Goal: Task Accomplishment & Management: Manage account settings

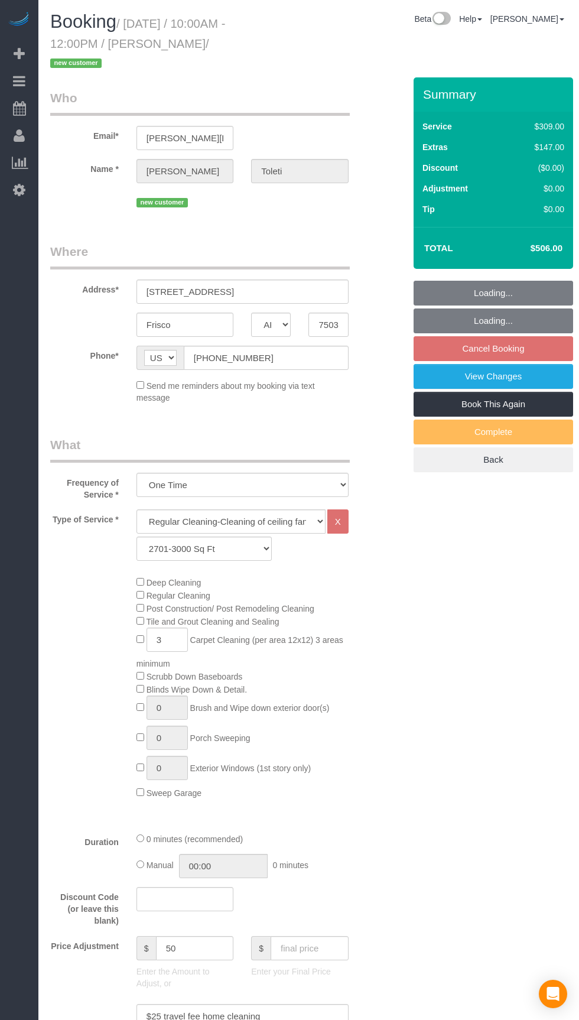
select select "[GEOGRAPHIC_DATA]"
select select "3"
select select "spot1"
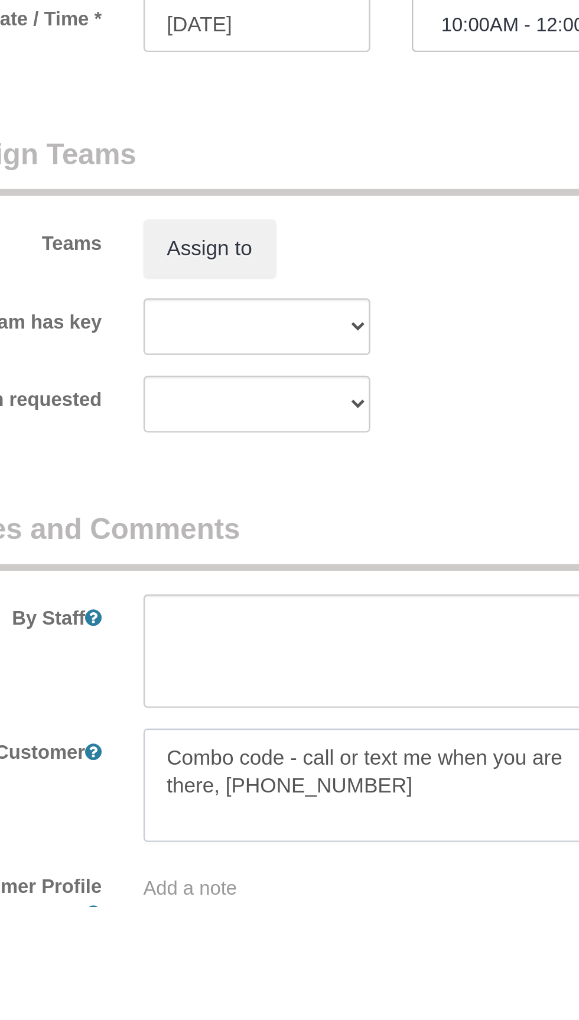
click at [288, 967] on textarea at bounding box center [243, 968] width 212 height 48
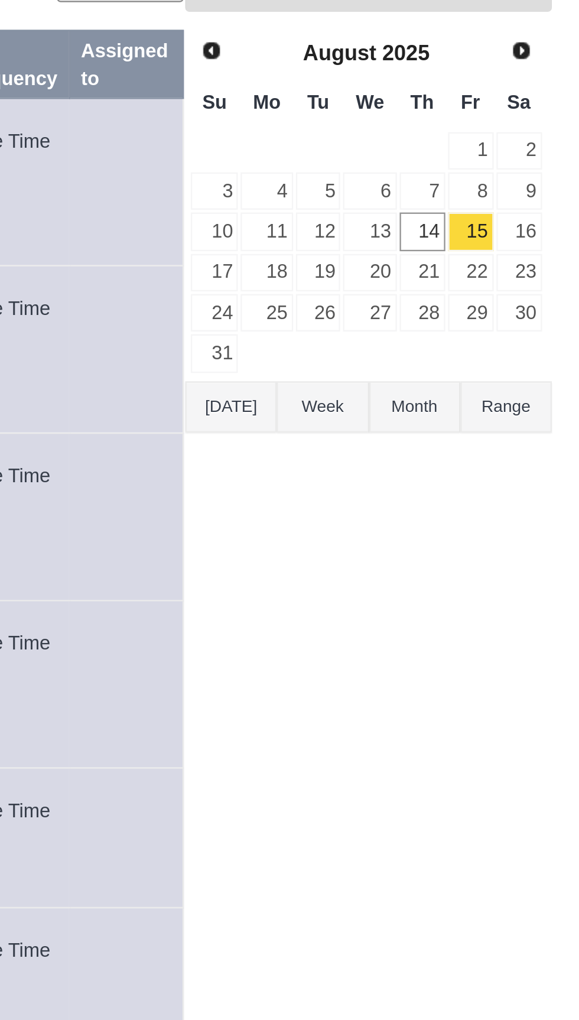
click at [432, 266] on button "[DATE]" at bounding box center [430, 269] width 39 height 22
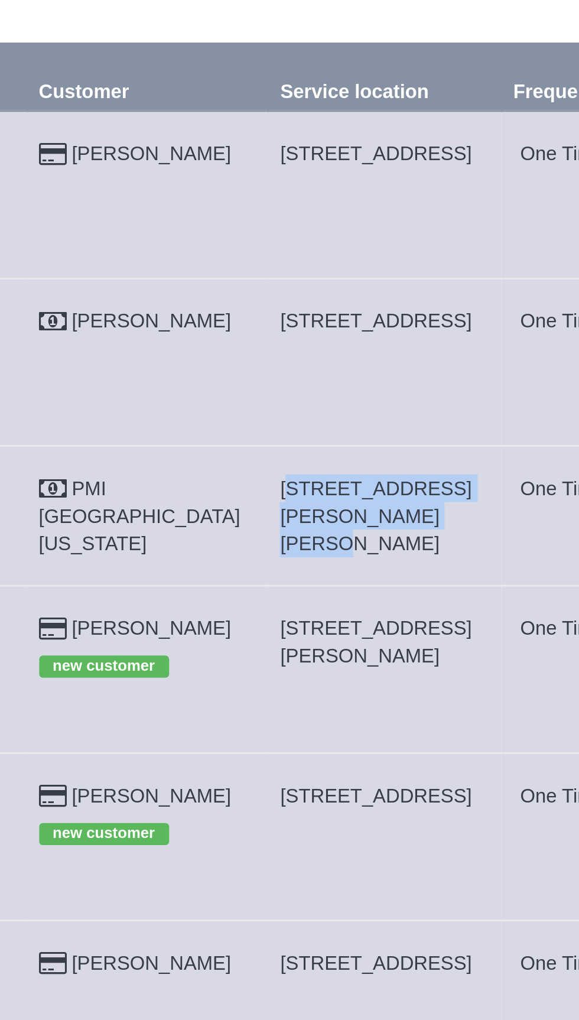
copy span "[STREET_ADDRESS][PERSON_NAME][PERSON_NAME]"
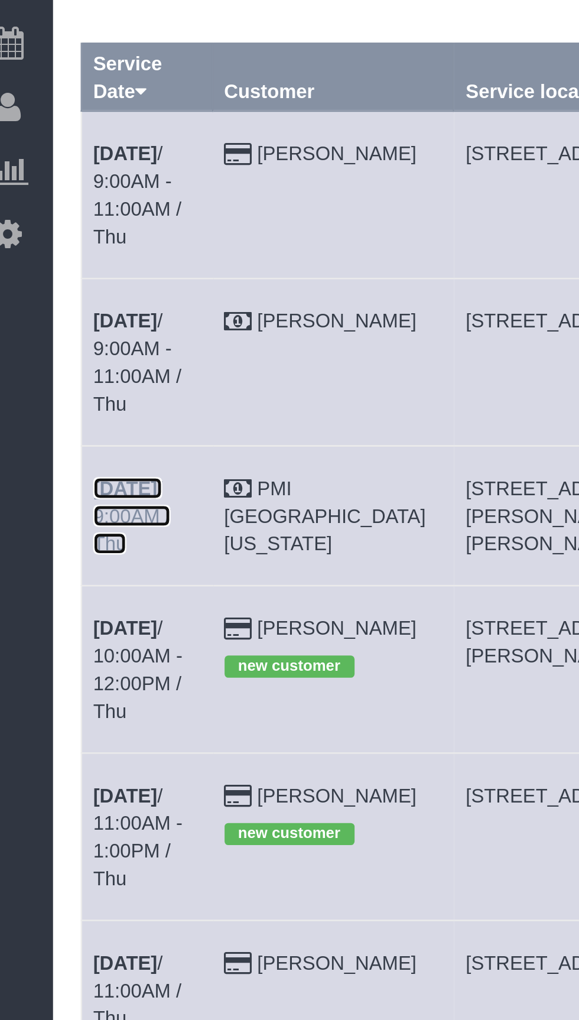
click at [83, 294] on b "[DATE]" at bounding box center [69, 298] width 27 height 9
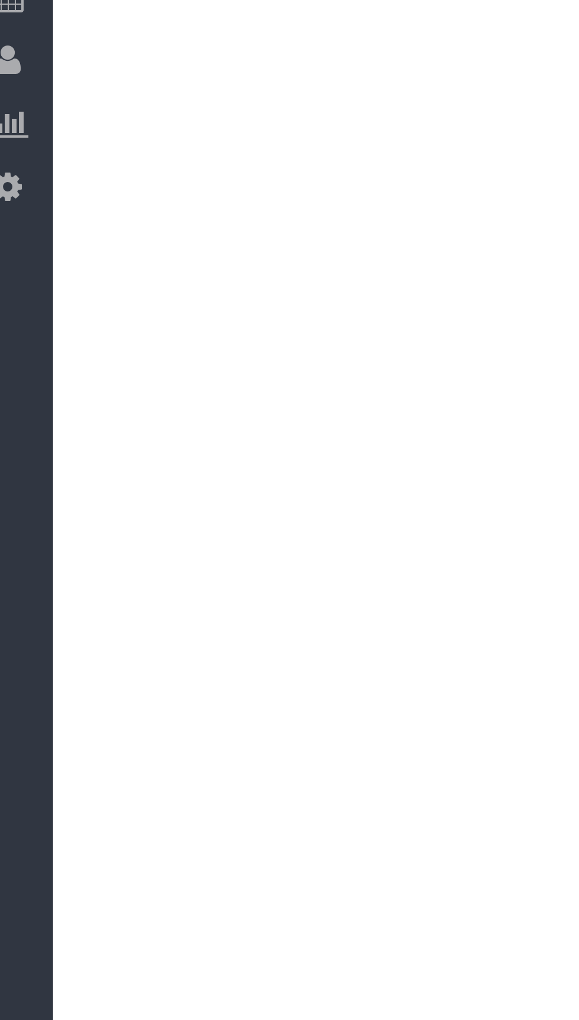
select select "[GEOGRAPHIC_DATA]"
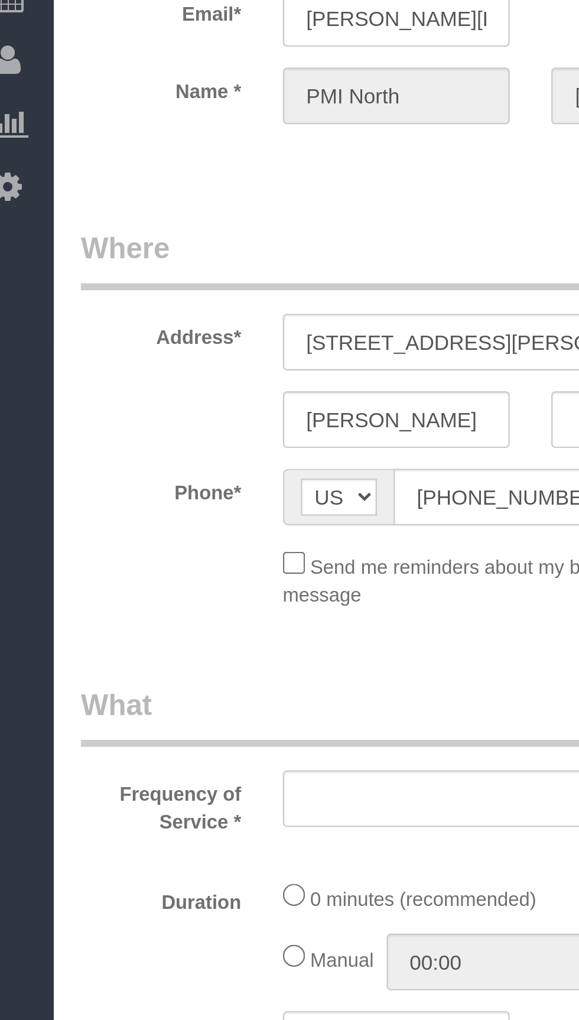
select select "object:1782"
select select "3"
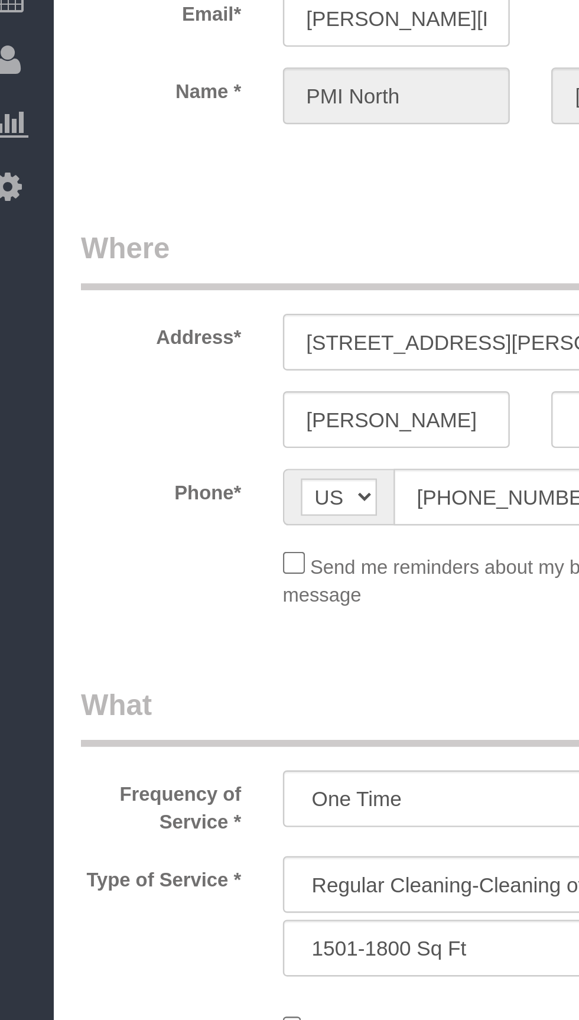
select select "object:1869"
